Goal: Information Seeking & Learning: Learn about a topic

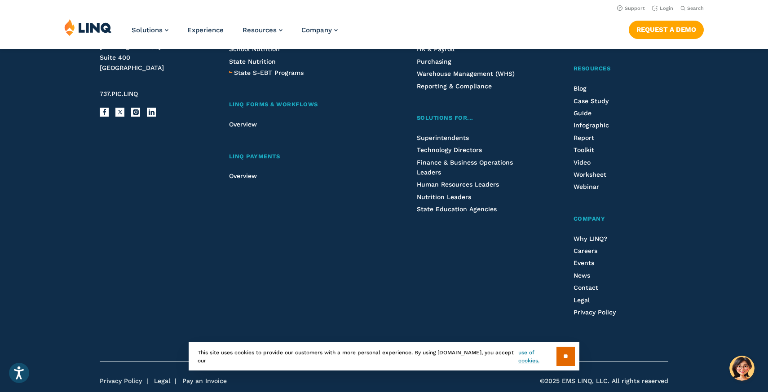
scroll to position [2350, 0]
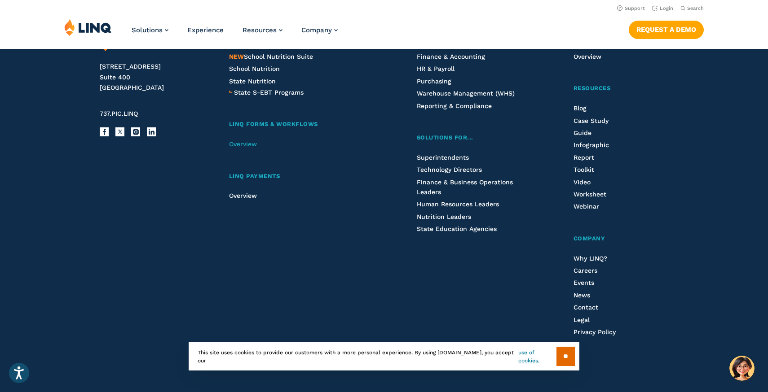
click at [255, 145] on span "Overview" at bounding box center [243, 144] width 28 height 7
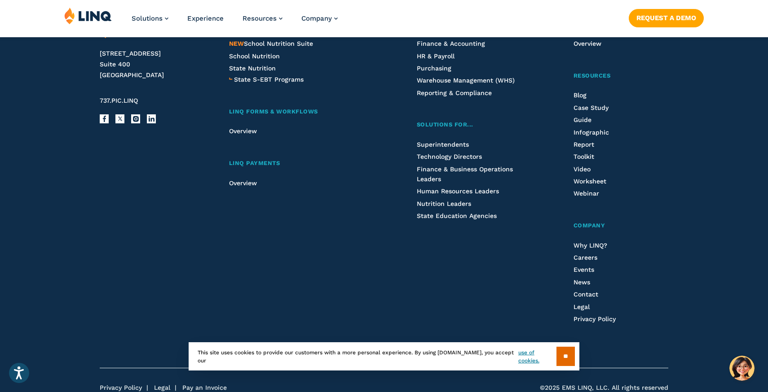
scroll to position [2234, 0]
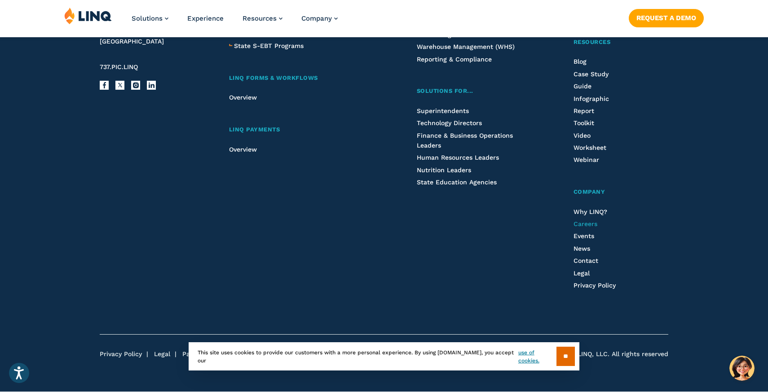
click at [590, 222] on span "Careers" at bounding box center [585, 223] width 24 height 7
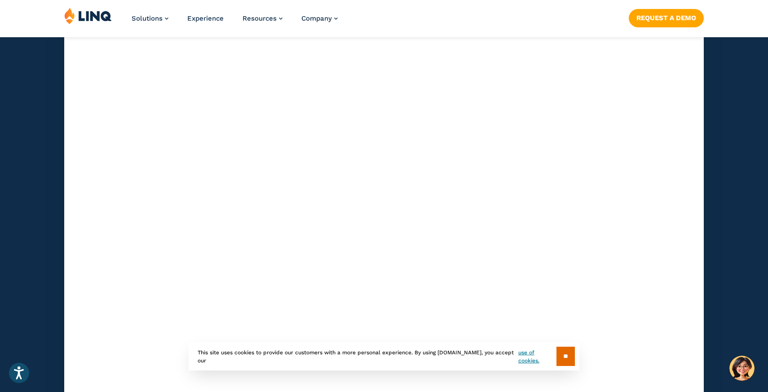
scroll to position [2715, 0]
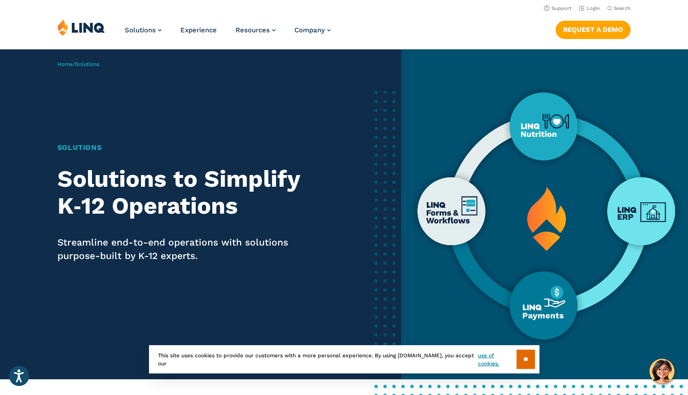
scroll to position [0, 0]
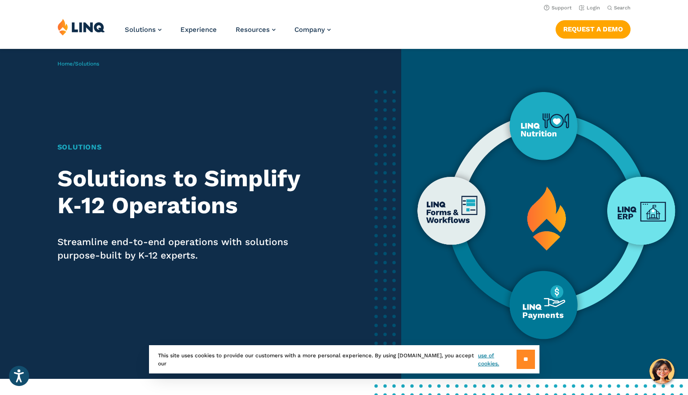
click at [524, 359] on input "**" at bounding box center [526, 359] width 18 height 19
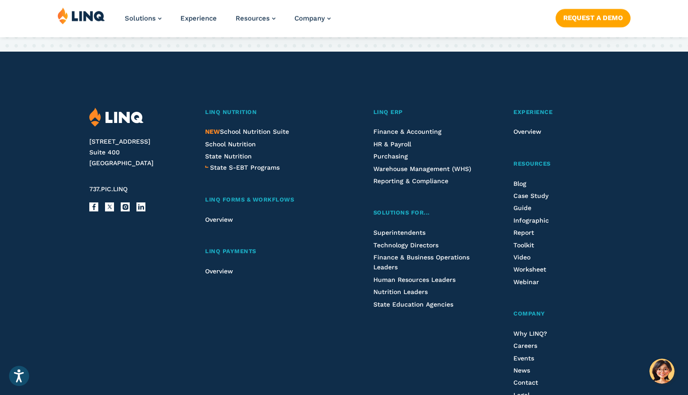
scroll to position [1740, 0]
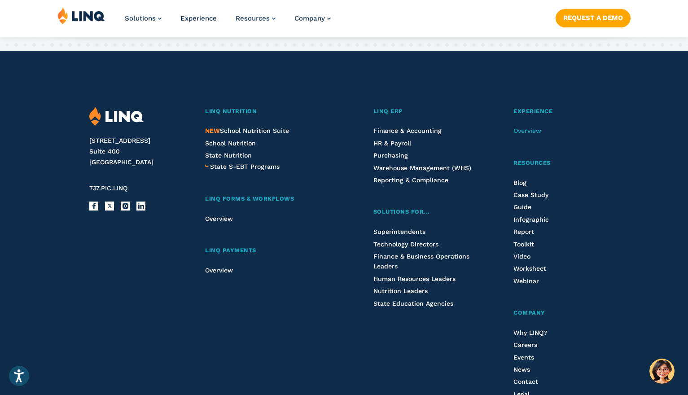
click at [518, 128] on span "Overview" at bounding box center [528, 130] width 28 height 7
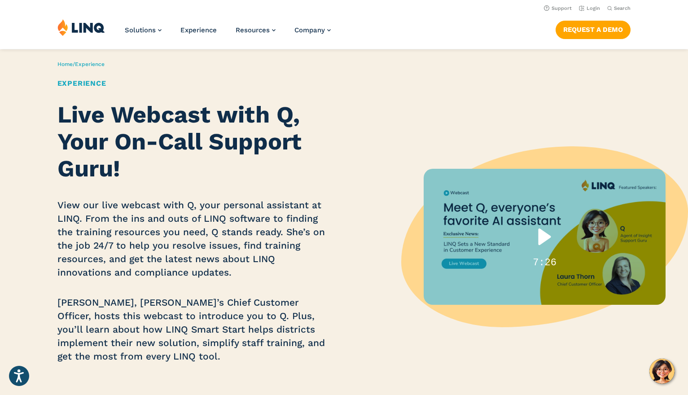
click at [547, 251] on div "Play" at bounding box center [544, 237] width 57 height 36
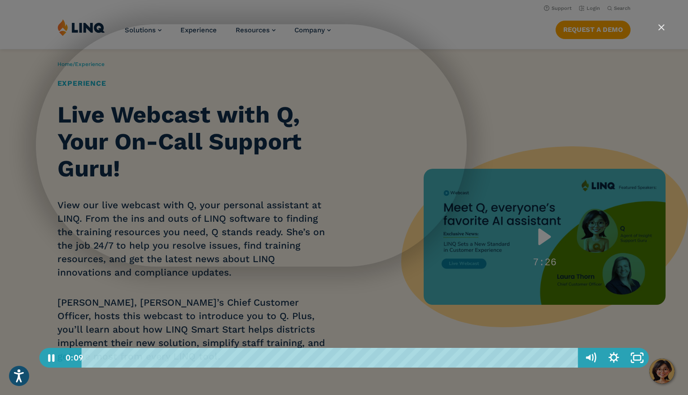
click at [143, 356] on div "Playbar" at bounding box center [331, 358] width 483 height 20
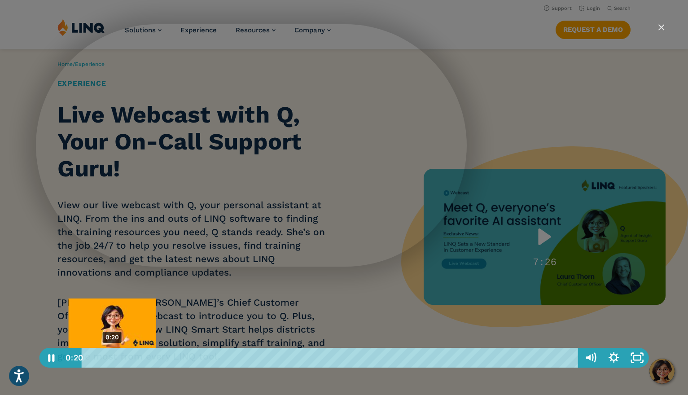
click at [112, 357] on div "0:20" at bounding box center [331, 358] width 483 height 20
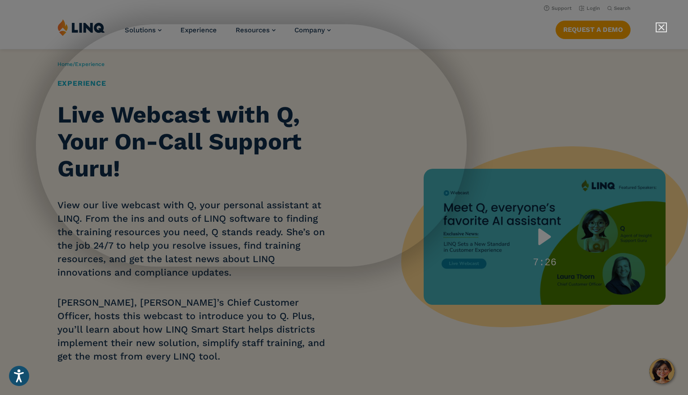
click at [661, 27] on img "Close" at bounding box center [657, 31] width 15 height 15
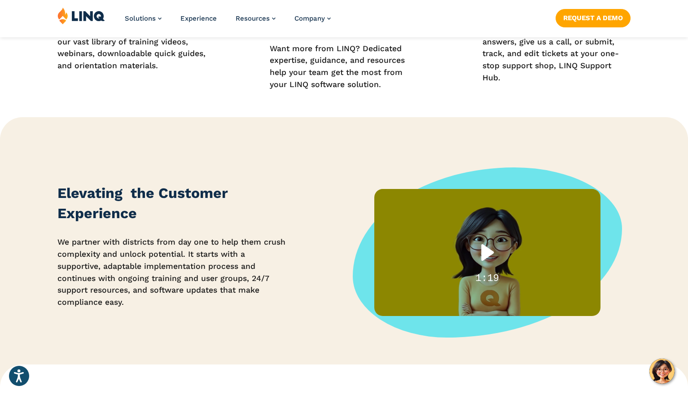
scroll to position [877, 0]
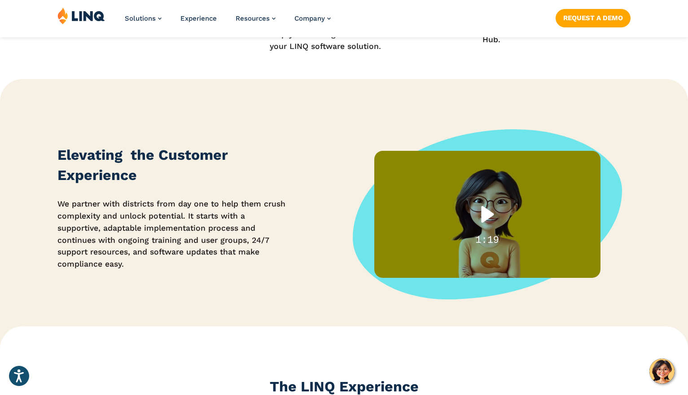
click at [528, 255] on div at bounding box center [487, 215] width 226 height 128
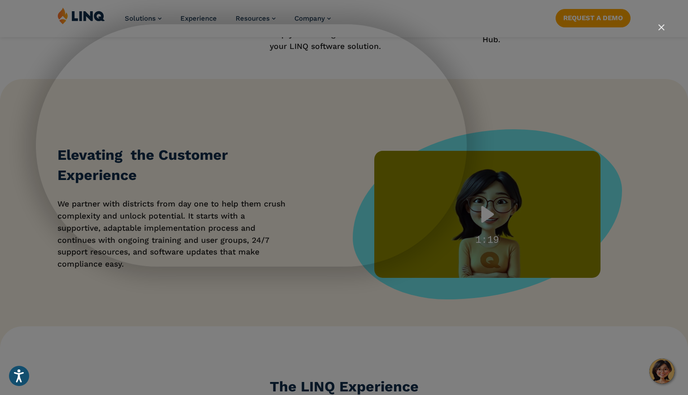
click at [664, 28] on img "Close" at bounding box center [657, 31] width 15 height 15
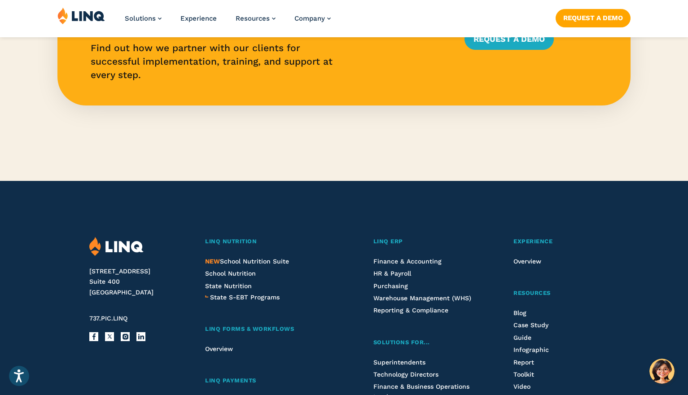
scroll to position [2416, 0]
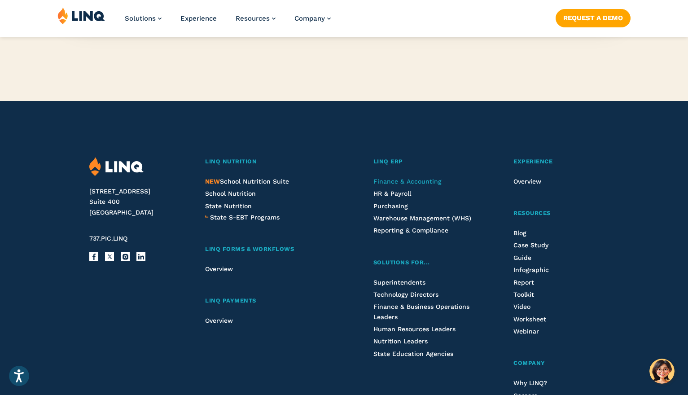
click at [421, 179] on span "Finance & Accounting" at bounding box center [408, 181] width 68 height 7
click at [403, 219] on span "Warehouse Management (WHS)" at bounding box center [423, 218] width 98 height 7
click at [387, 181] on span "Finance & Accounting" at bounding box center [408, 181] width 68 height 7
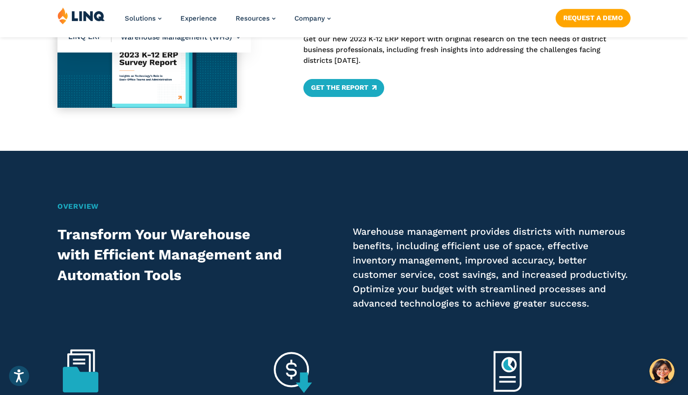
scroll to position [565, 0]
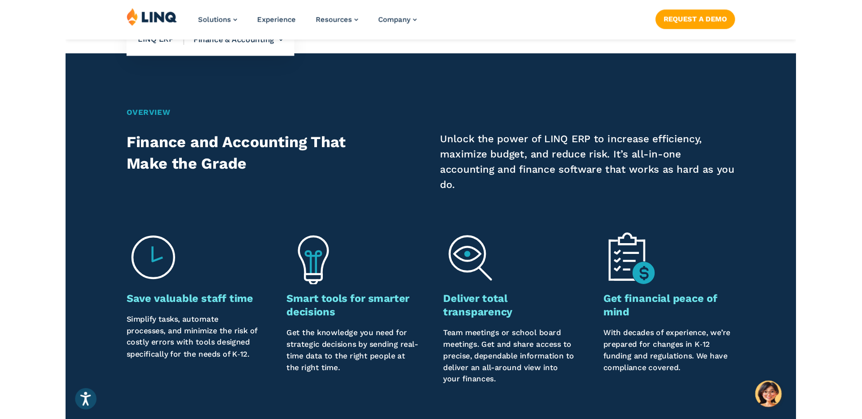
scroll to position [676, 0]
